Goal: Task Accomplishment & Management: Manage account settings

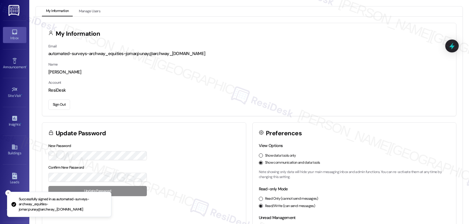
click at [7, 37] on div "Inbox" at bounding box center [14, 38] width 29 height 6
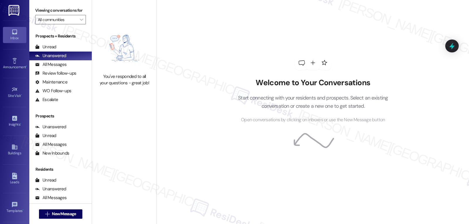
click at [199, 93] on div "Welcome to Your Conversations Start connecting with your residents and prospect…" at bounding box center [313, 112] width 312 height 224
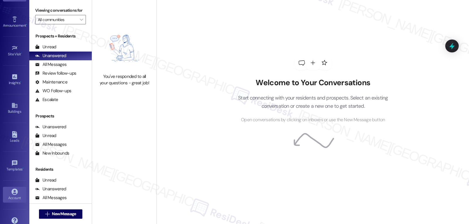
scroll to position [55, 0]
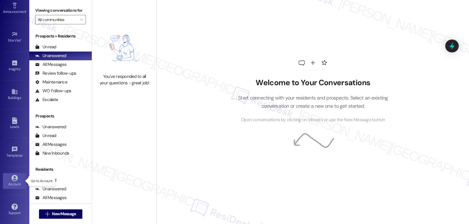
click at [13, 186] on div "Account" at bounding box center [14, 184] width 29 height 6
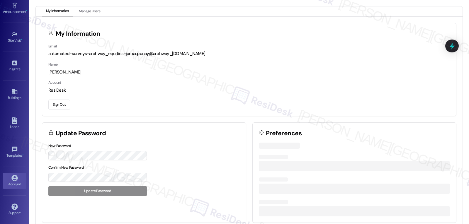
click at [62, 100] on button "Sign Out" at bounding box center [59, 105] width 22 height 10
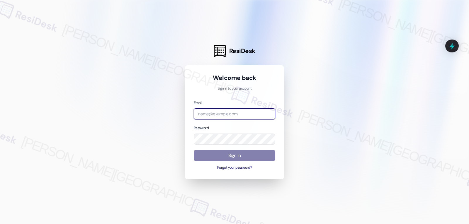
click at [241, 115] on input "email" at bounding box center [234, 113] width 81 height 11
click at [227, 114] on input "email" at bounding box center [234, 113] width 81 height 11
paste input "automated-surveys-birchstone_residential-jomar.punay@birchstone_[DOMAIN_NAME]"
type input "automated-surveys-birchstone_residential-jomar.punay@birchstone_[DOMAIN_NAME]"
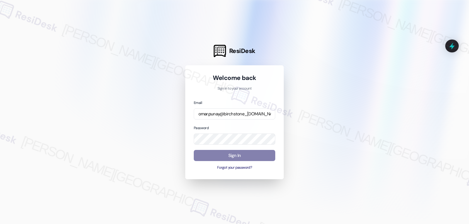
scroll to position [0, 0]
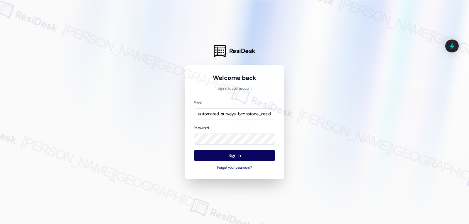
click at [229, 123] on div "Email automated-surveys-birchstone_residential-jomar.punay@birchstone_[DOMAIN_N…" at bounding box center [234, 135] width 81 height 71
click at [245, 157] on button "Sign In" at bounding box center [234, 155] width 81 height 11
